Goal: Navigation & Orientation: Find specific page/section

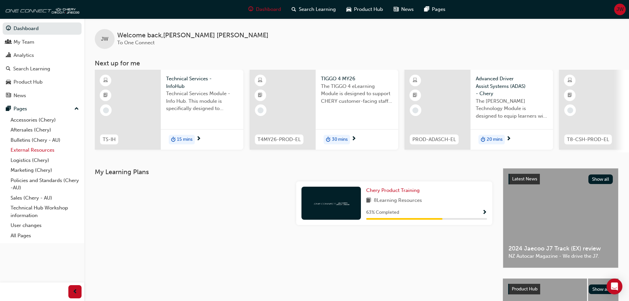
click at [38, 147] on link "External Resources" at bounding box center [45, 150] width 74 height 10
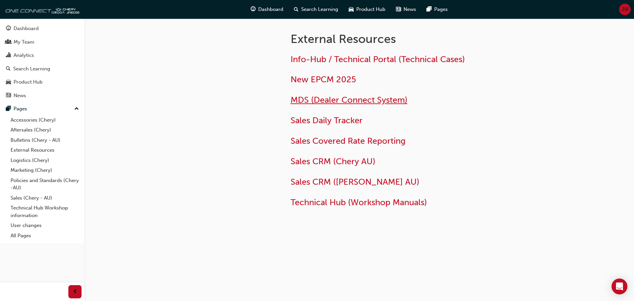
click at [319, 104] on span "MDS (Dealer Connect System)" at bounding box center [348, 100] width 117 height 10
